Goal: Navigation & Orientation: Find specific page/section

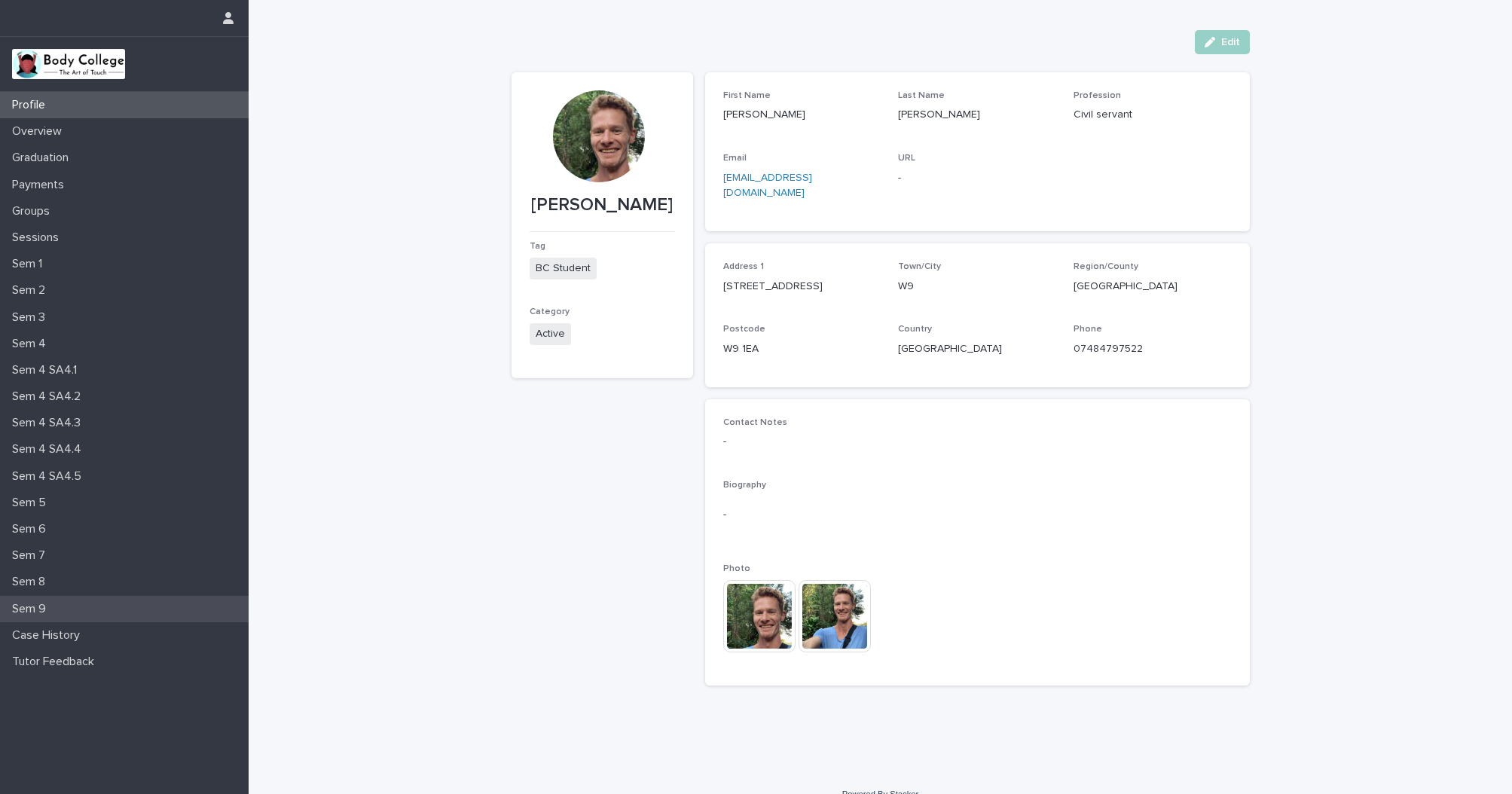
click at [51, 606] on p "Sem 9" at bounding box center [32, 609] width 52 height 15
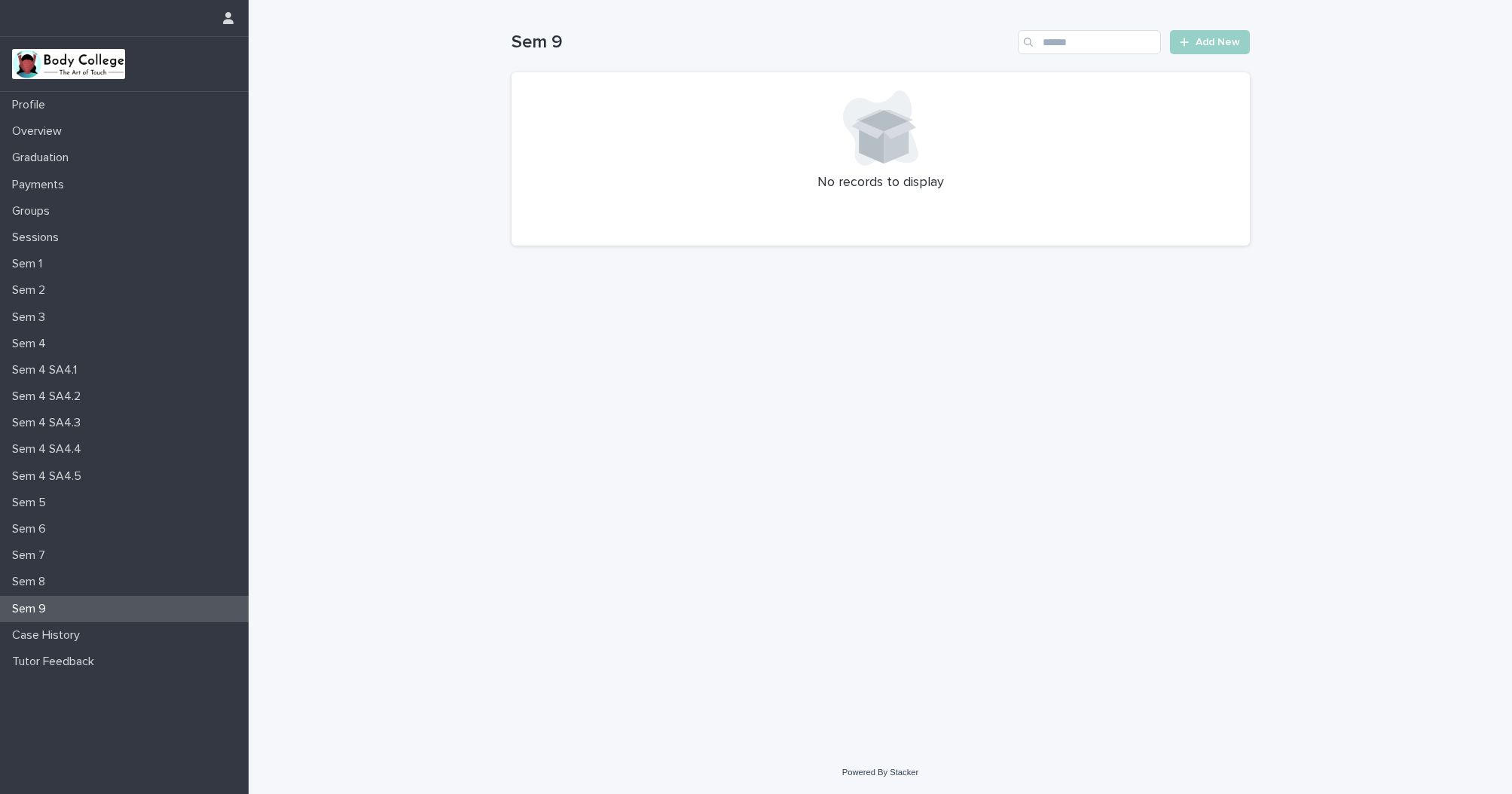
click at [37, 609] on p "Sem 9" at bounding box center [32, 609] width 52 height 15
click at [35, 580] on p "Sem 8" at bounding box center [32, 582] width 51 height 15
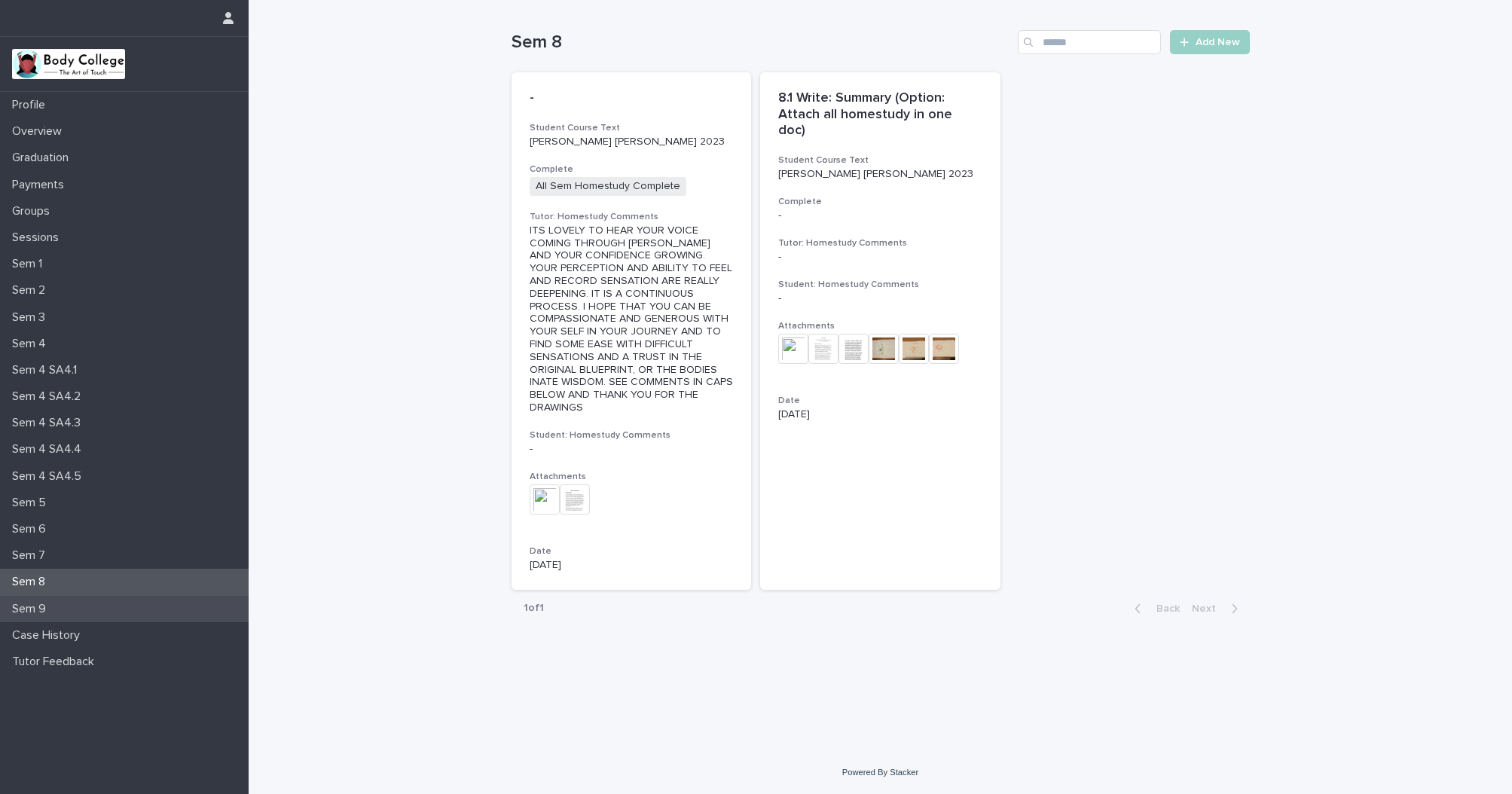
click at [76, 602] on div "Sem 9" at bounding box center [124, 609] width 249 height 27
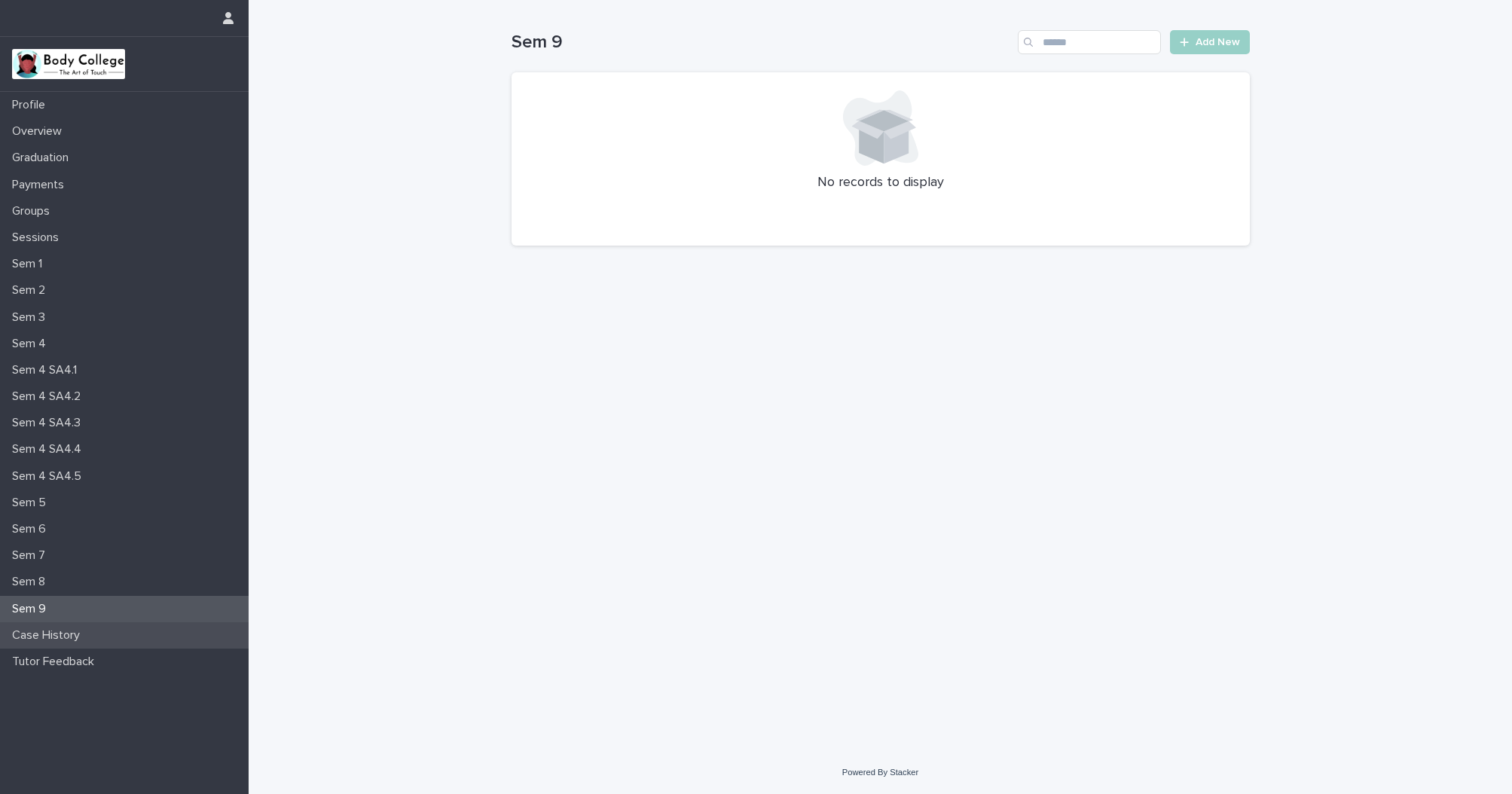
click at [70, 630] on p "Case History" at bounding box center [50, 636] width 86 height 15
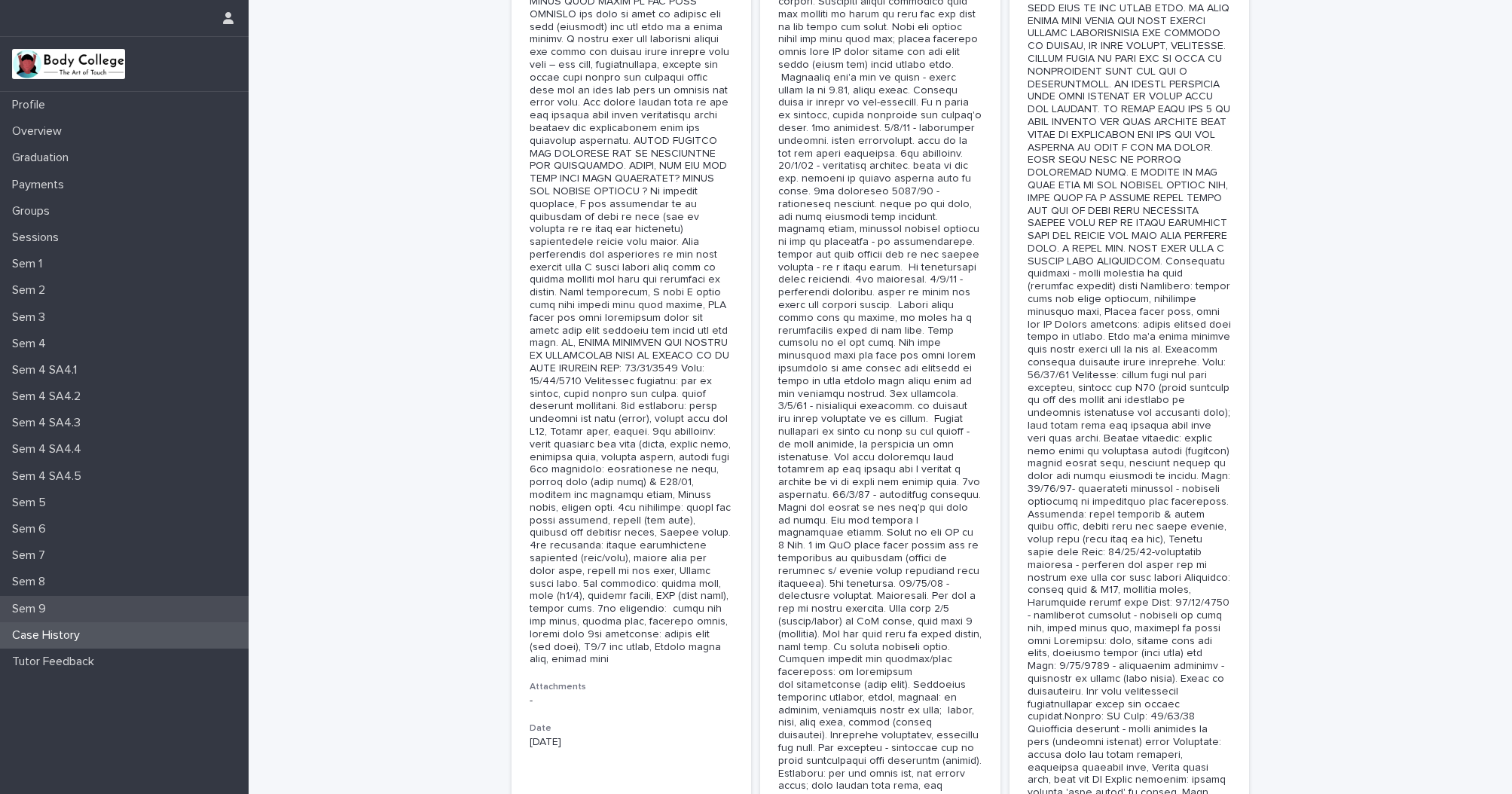
scroll to position [2053, 0]
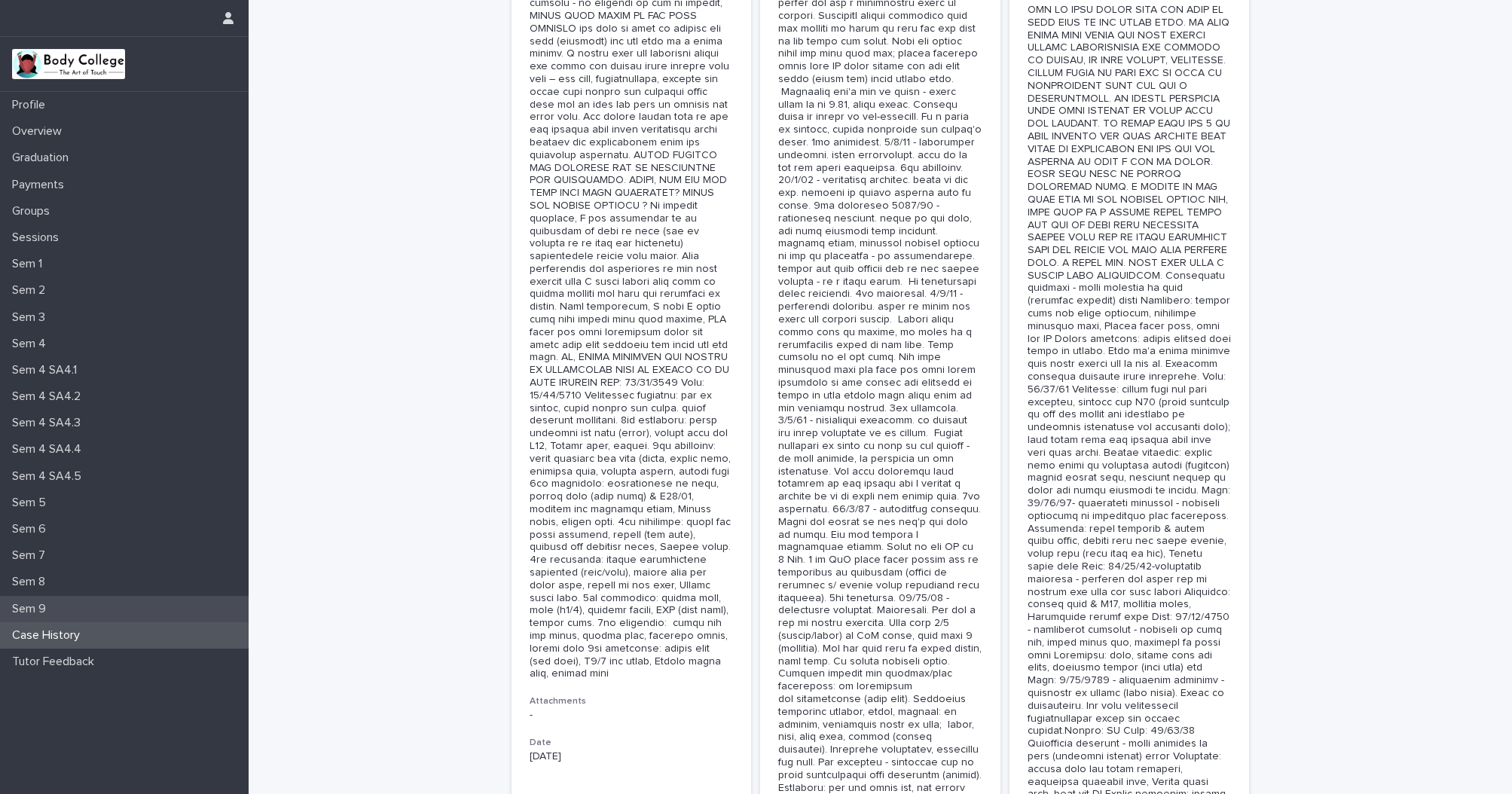
click at [42, 602] on p "Sem 9" at bounding box center [32, 609] width 52 height 15
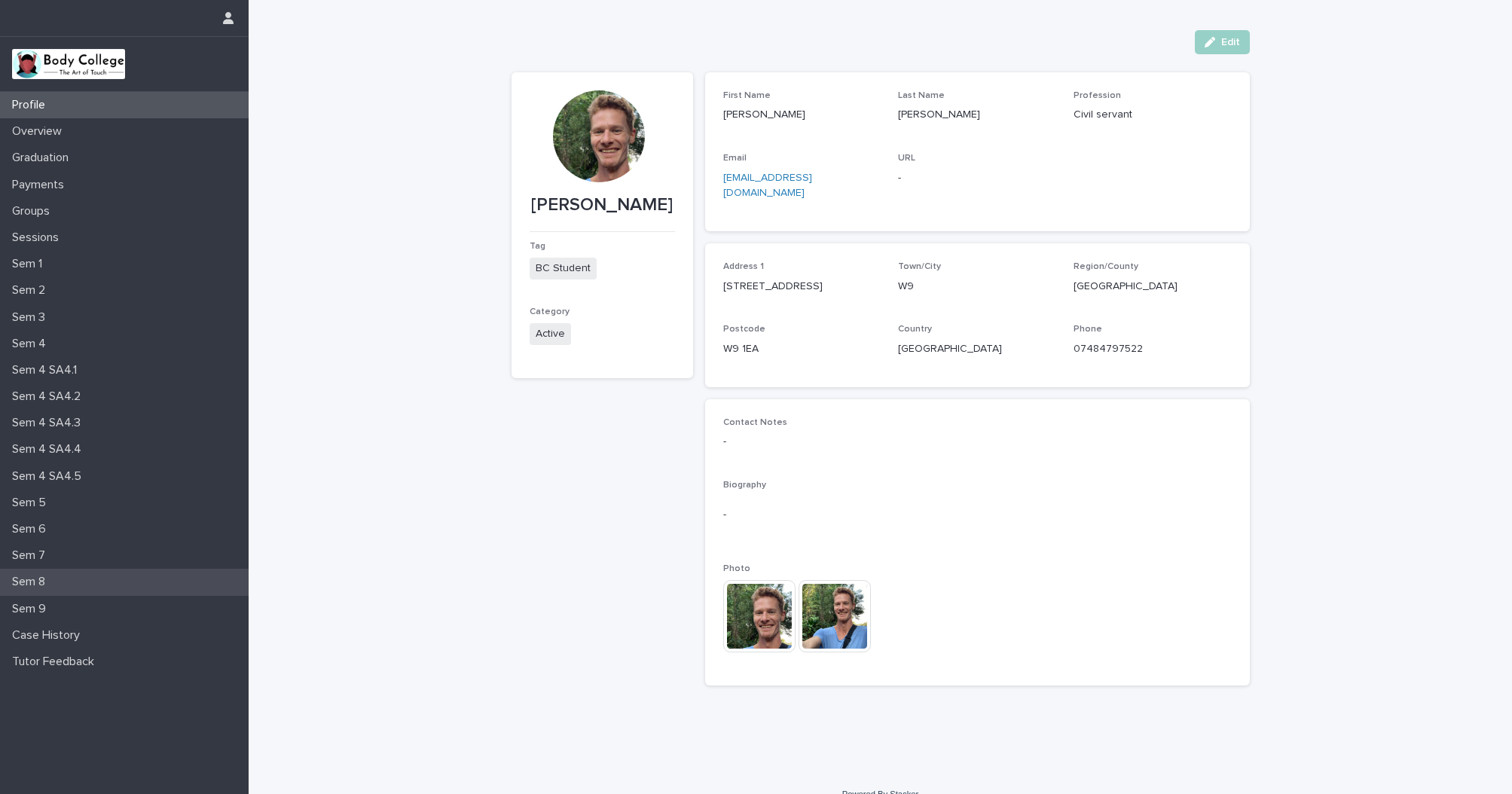
click at [40, 580] on p "Sem 8" at bounding box center [32, 582] width 51 height 15
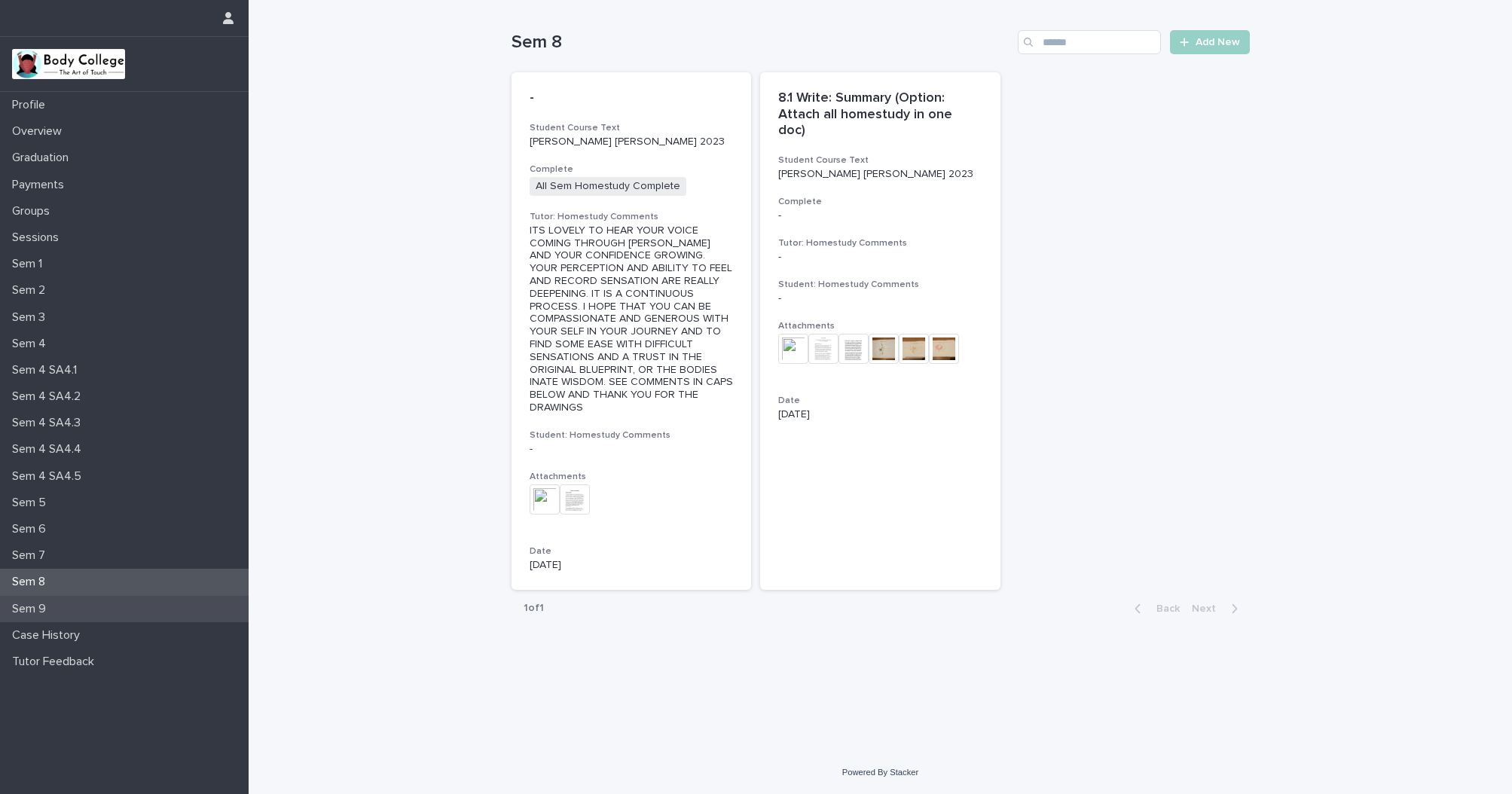
click at [38, 608] on p "Sem 9" at bounding box center [32, 609] width 52 height 15
